Goal: Information Seeking & Learning: Learn about a topic

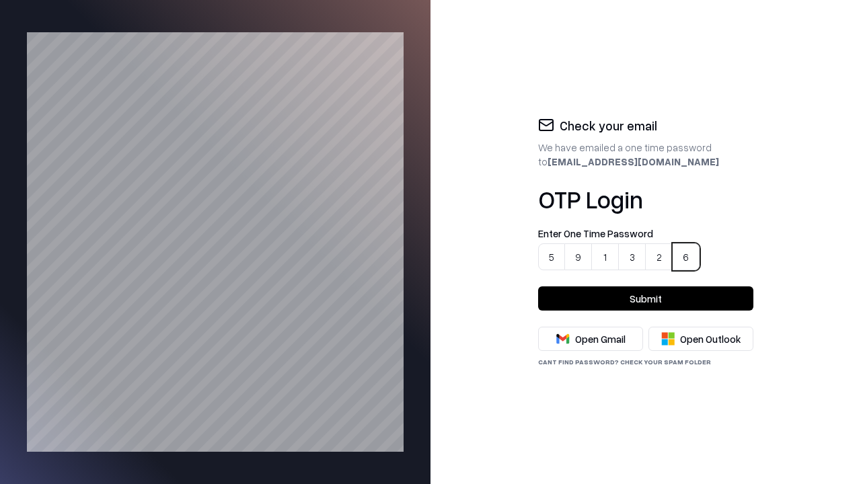
type input "******"
click at [646, 299] on button "Submit" at bounding box center [645, 299] width 215 height 24
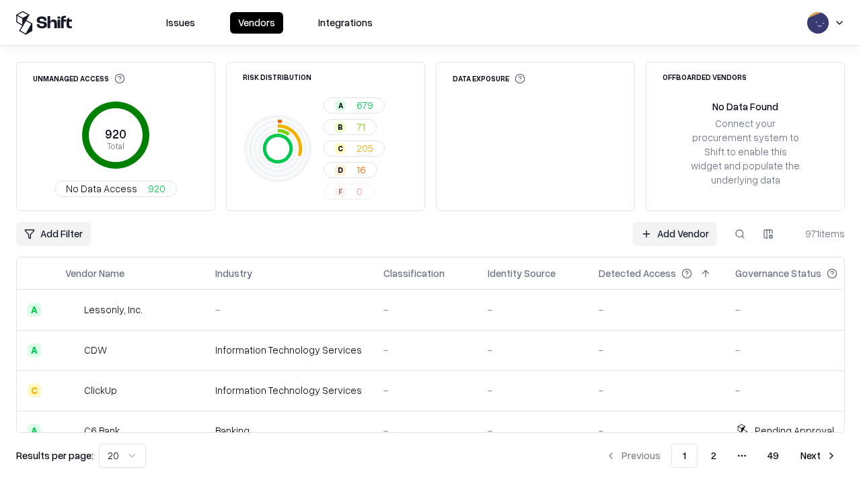
click at [120, 456] on html "Issues Vendors Integrations Unmanaged Access 920 Total No Data Access 920 Risk …" at bounding box center [430, 242] width 861 height 484
click at [819, 456] on button "Next" at bounding box center [818, 456] width 52 height 24
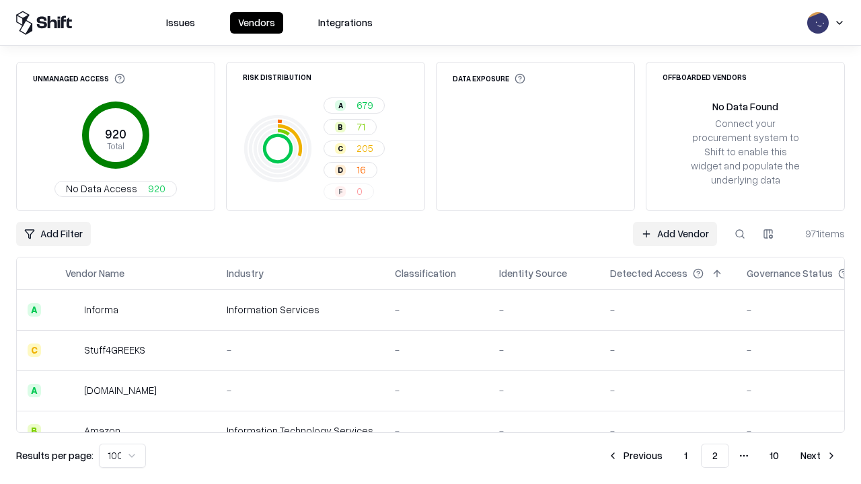
click at [819, 456] on button "Next" at bounding box center [818, 456] width 52 height 24
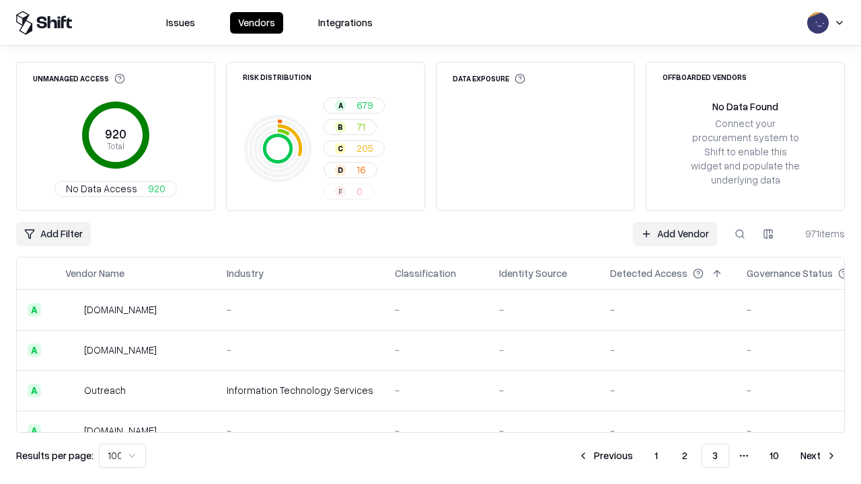
click at [819, 456] on button "Next" at bounding box center [818, 456] width 52 height 24
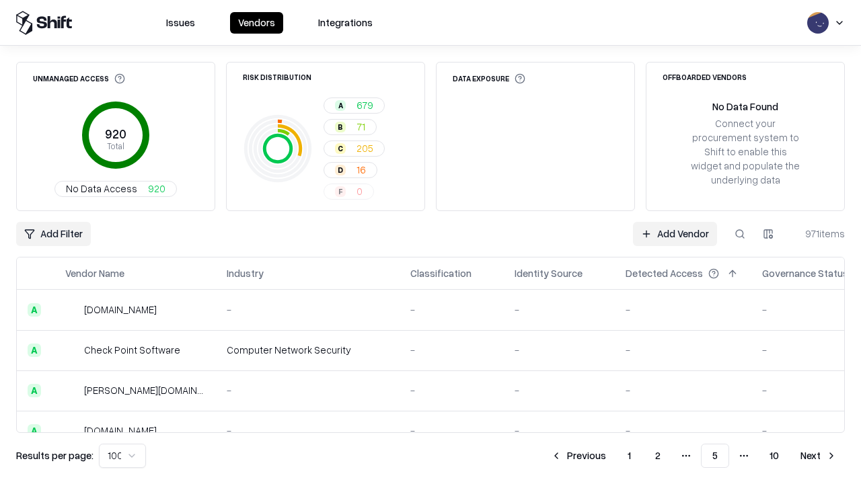
click at [819, 456] on button "Next" at bounding box center [818, 456] width 52 height 24
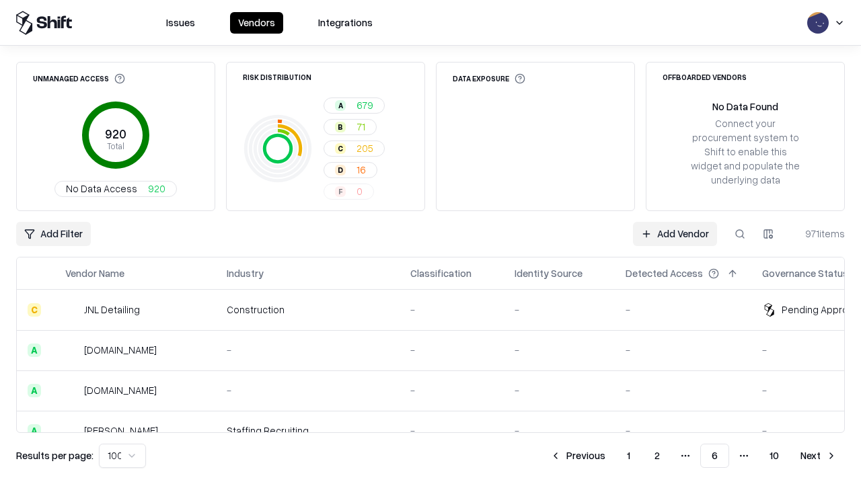
click at [819, 456] on button "Next" at bounding box center [818, 456] width 52 height 24
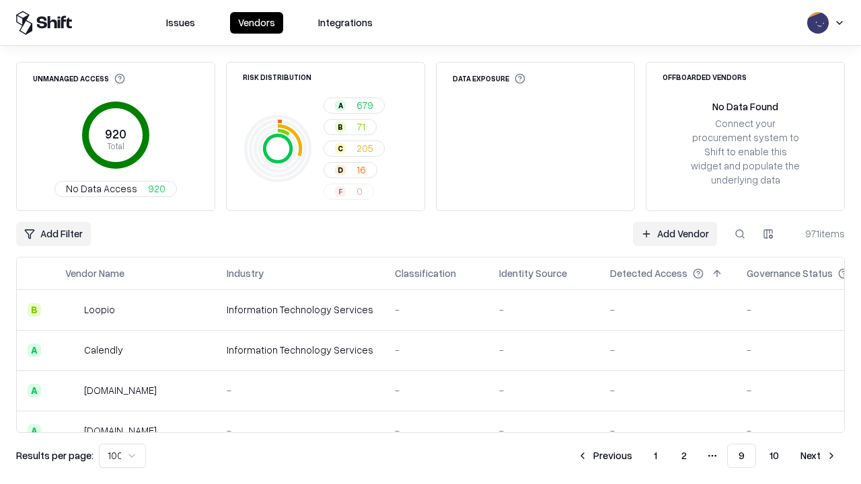
click at [819, 456] on button "Next" at bounding box center [818, 456] width 52 height 24
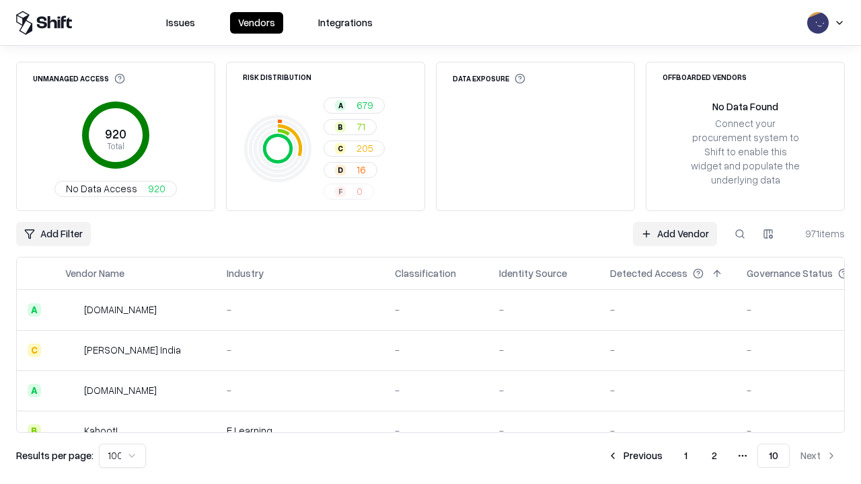
click at [636, 456] on button "Previous" at bounding box center [634, 456] width 71 height 24
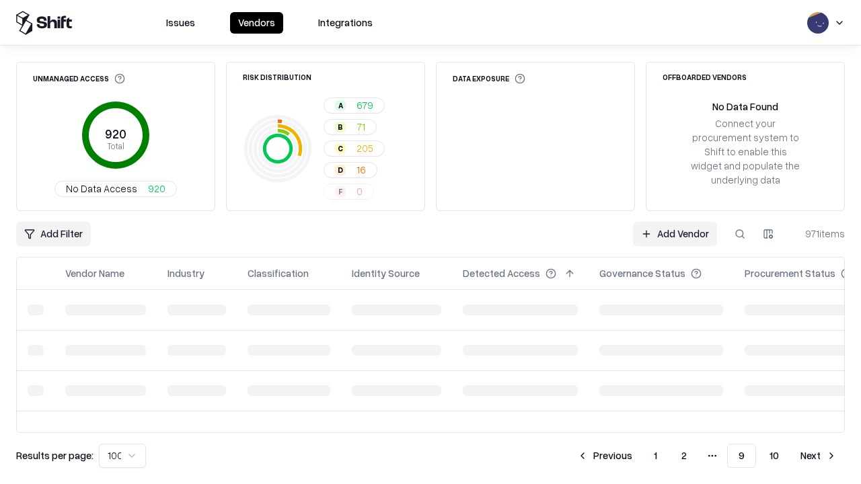
click at [606, 456] on button "Previous" at bounding box center [604, 456] width 71 height 24
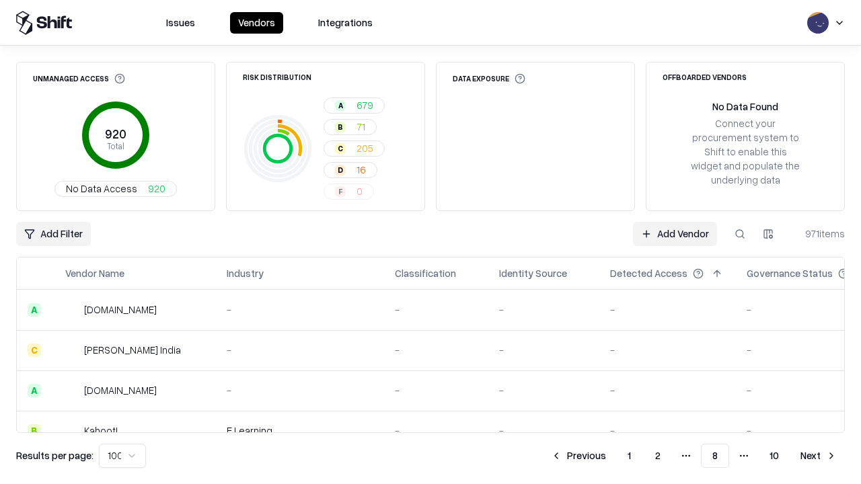
click at [579, 456] on button "Previous" at bounding box center [578, 456] width 71 height 24
click at [579, 456] on button "Previous" at bounding box center [577, 456] width 71 height 24
